Goal: Information Seeking & Learning: Learn about a topic

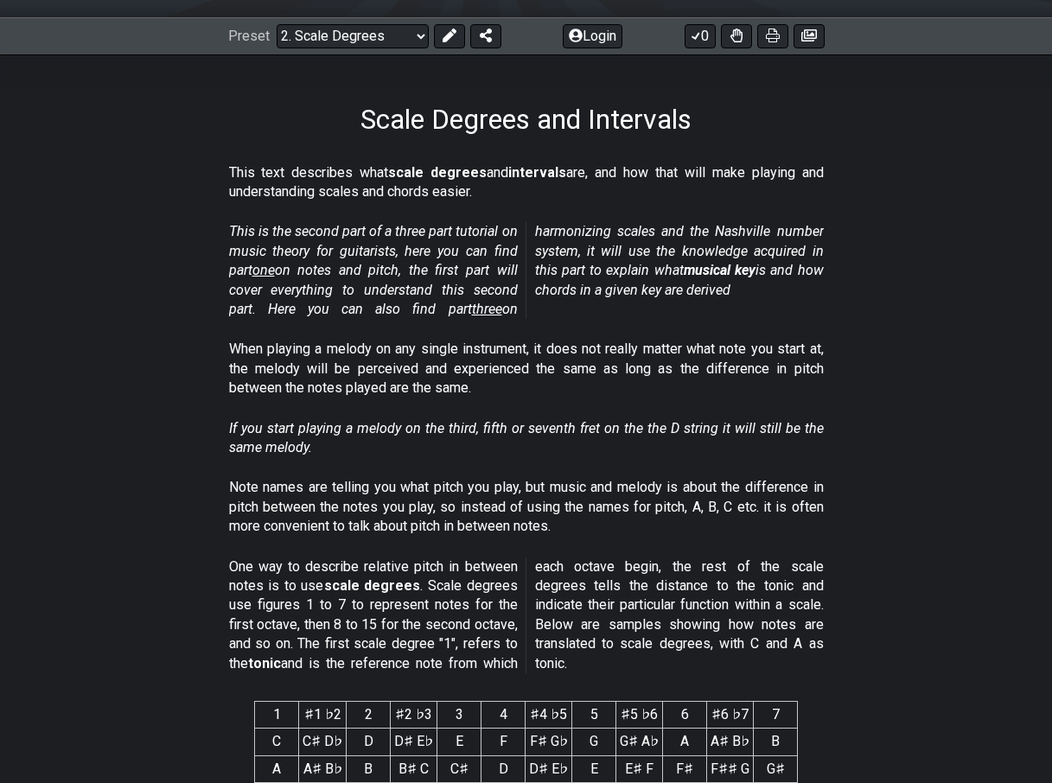
scroll to position [197, 0]
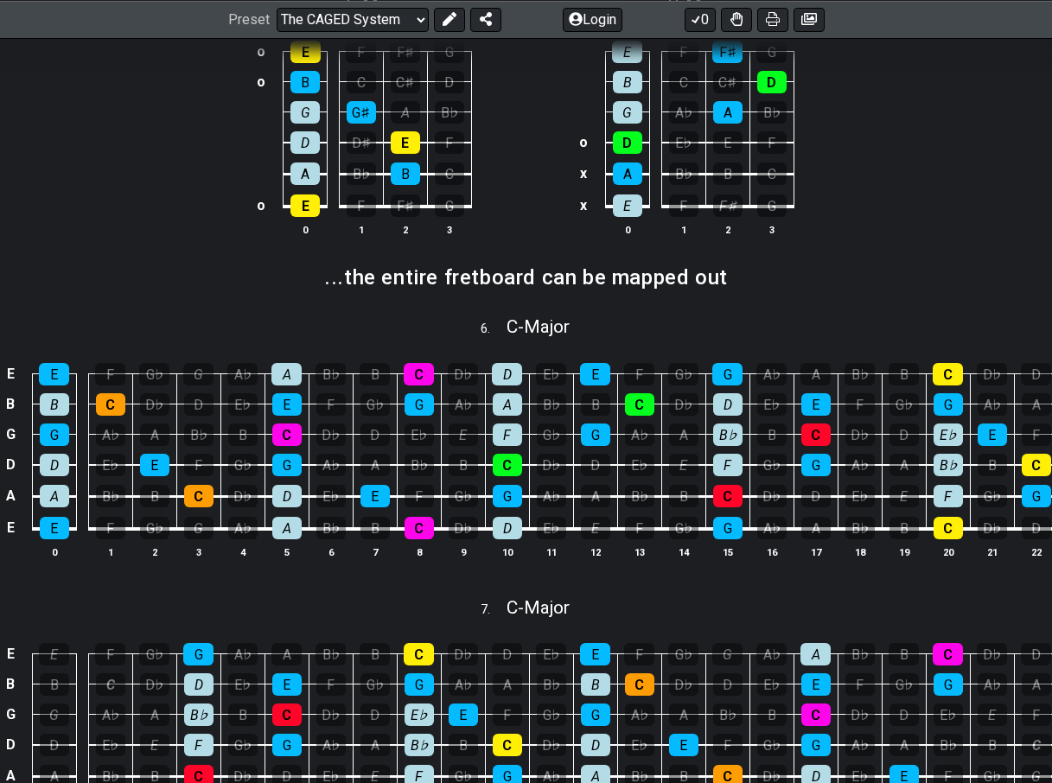
scroll to position [685, 0]
